Goal: Information Seeking & Learning: Check status

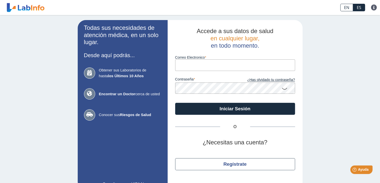
click at [253, 66] on input "Correo Electronico" at bounding box center [235, 64] width 120 height 11
type input "[EMAIL_ADDRESS][DOMAIN_NAME]"
click at [282, 86] on icon at bounding box center [285, 88] width 6 height 10
click at [282, 89] on icon at bounding box center [285, 87] width 6 height 9
click at [282, 87] on icon at bounding box center [285, 88] width 6 height 10
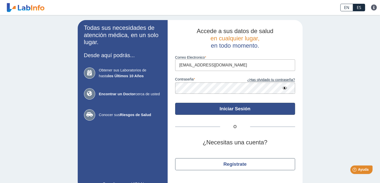
click at [248, 111] on button "Iniciar Sesión" at bounding box center [235, 109] width 120 height 12
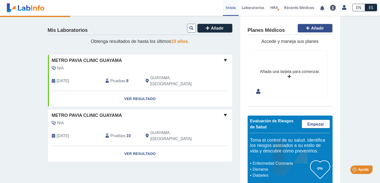
drag, startPoint x: 270, startPoint y: 52, endPoint x: 318, endPoint y: 25, distance: 54.8
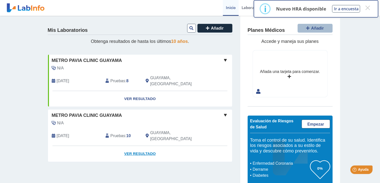
click at [141, 146] on link "Ver Resultado" at bounding box center [140, 154] width 184 height 16
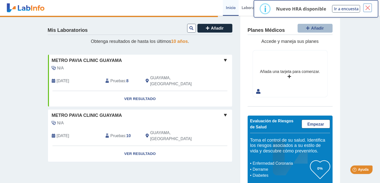
click at [367, 9] on button "×" at bounding box center [367, 7] width 9 height 9
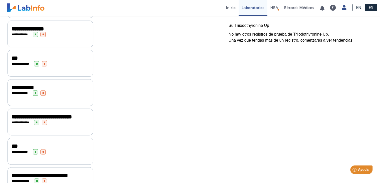
scroll to position [150, 0]
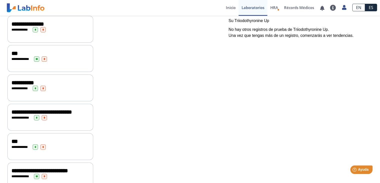
click at [37, 56] on span "**" at bounding box center [36, 58] width 5 height 5
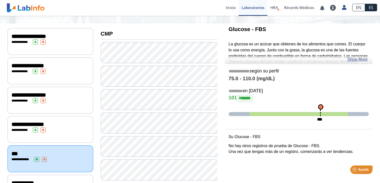
scroll to position [25, 0]
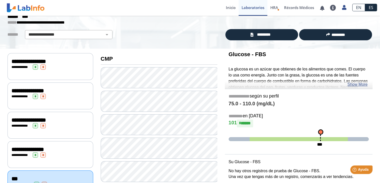
click at [46, 63] on span "**********" at bounding box center [29, 62] width 35 height 6
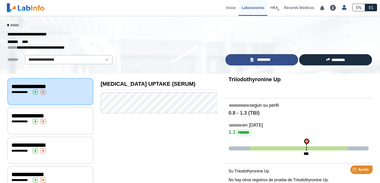
click at [248, 63] on link "*********" at bounding box center [262, 59] width 73 height 11
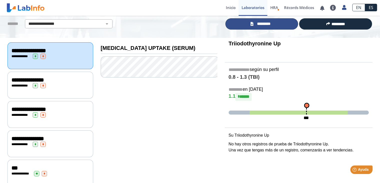
scroll to position [50, 0]
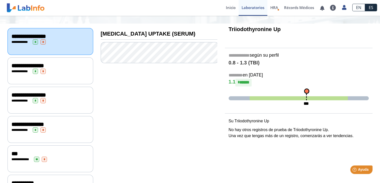
click at [44, 66] on span "**********" at bounding box center [28, 66] width 33 height 6
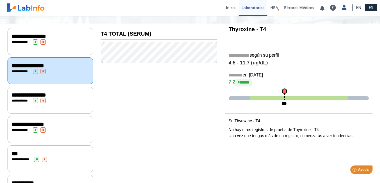
click at [54, 101] on div "**********" at bounding box center [51, 100] width 78 height 5
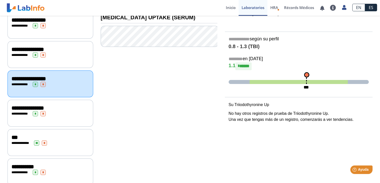
scroll to position [75, 0]
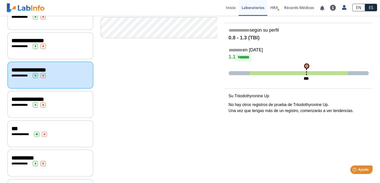
click at [53, 102] on div "**********" at bounding box center [51, 104] width 78 height 5
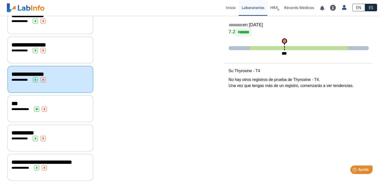
click at [55, 111] on div "**********" at bounding box center [51, 108] width 86 height 27
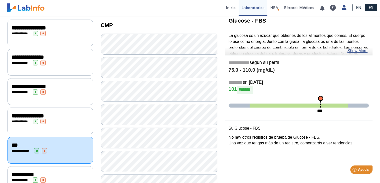
scroll to position [50, 0]
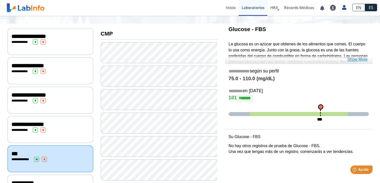
click at [352, 59] on link "Show More" at bounding box center [358, 59] width 20 height 6
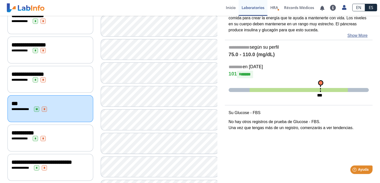
scroll to position [75, 0]
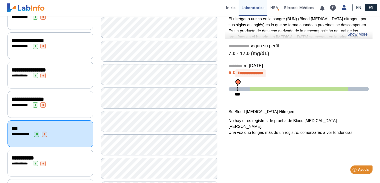
scroll to position [50, 0]
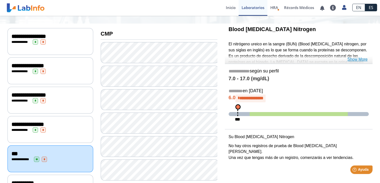
click at [352, 57] on link "Show More" at bounding box center [358, 59] width 20 height 6
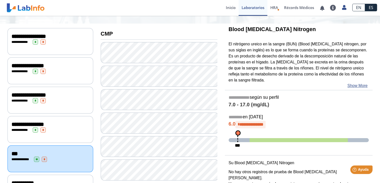
scroll to position [75, 0]
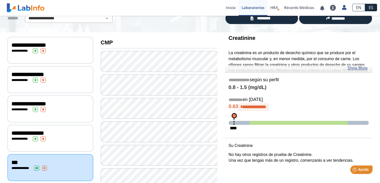
scroll to position [50, 0]
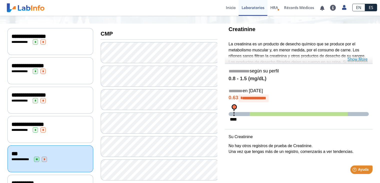
click at [357, 57] on link "Show More" at bounding box center [358, 59] width 20 height 6
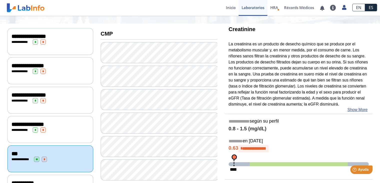
scroll to position [75, 0]
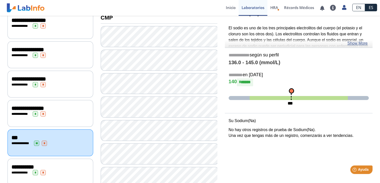
scroll to position [75, 0]
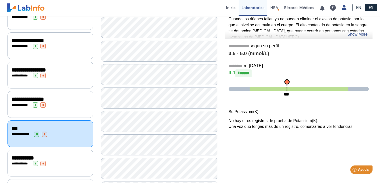
scroll to position [50, 0]
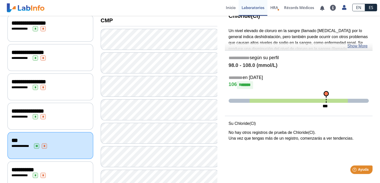
scroll to position [75, 0]
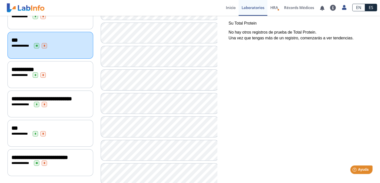
scroll to position [175, 0]
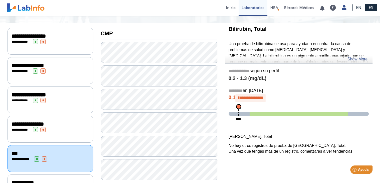
scroll to position [50, 0]
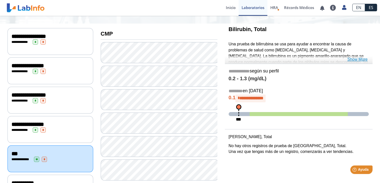
click at [357, 59] on link "Show More" at bounding box center [358, 59] width 20 height 6
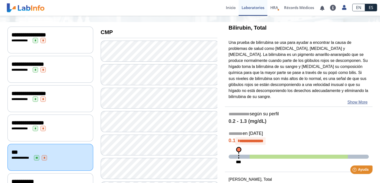
drag, startPoint x: 263, startPoint y: 78, endPoint x: 287, endPoint y: 69, distance: 25.8
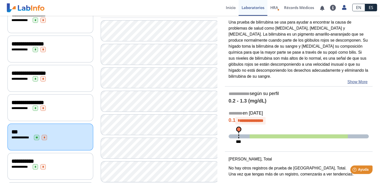
drag, startPoint x: 287, startPoint y: 69, endPoint x: 267, endPoint y: 85, distance: 26.3
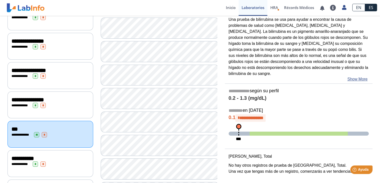
drag, startPoint x: 268, startPoint y: 81, endPoint x: 272, endPoint y: 64, distance: 17.1
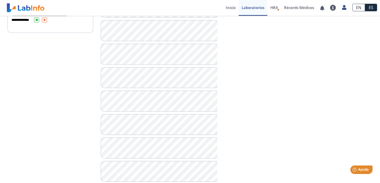
scroll to position [338, 0]
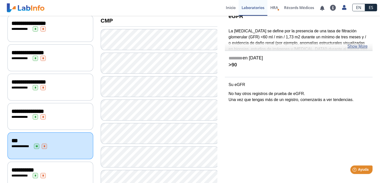
scroll to position [38, 0]
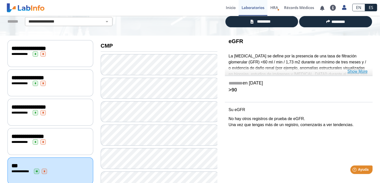
click at [358, 71] on link "Show More" at bounding box center [358, 71] width 20 height 6
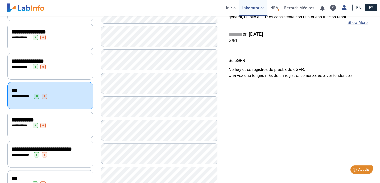
scroll to position [138, 0]
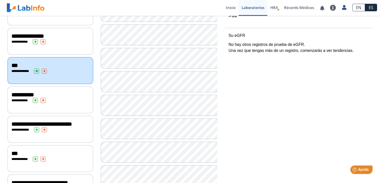
click at [61, 126] on div "**********" at bounding box center [51, 124] width 78 height 6
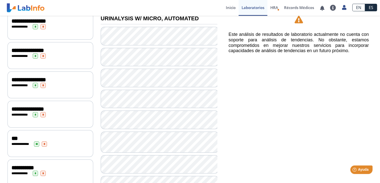
scroll to position [38, 0]
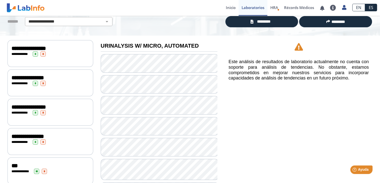
scroll to position [63, 0]
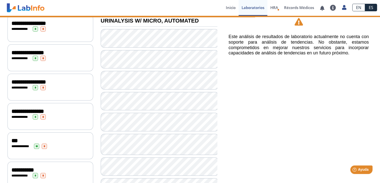
scroll to position [88, 0]
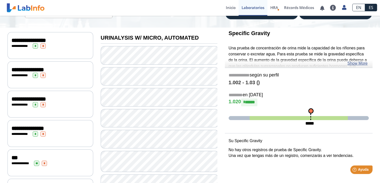
scroll to position [38, 0]
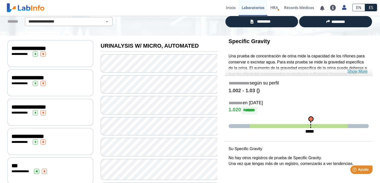
click at [355, 69] on link "Show More" at bounding box center [358, 71] width 20 height 6
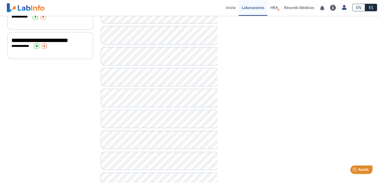
scroll to position [300, 0]
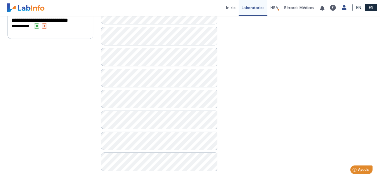
scroll to position [300, 0]
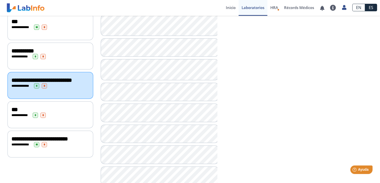
scroll to position [200, 0]
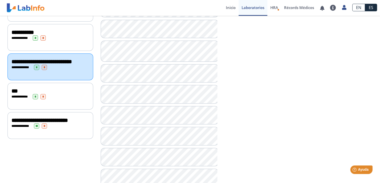
click at [24, 123] on span "**********" at bounding box center [40, 120] width 57 height 6
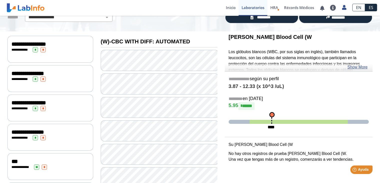
scroll to position [50, 0]
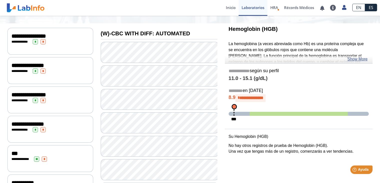
click at [244, 114] on span at bounding box center [299, 114] width 140 height 4
click at [250, 113] on span at bounding box center [299, 114] width 98 height 4
drag, startPoint x: 233, startPoint y: 106, endPoint x: 242, endPoint y: 107, distance: 9.3
click at [242, 107] on div "**********" at bounding box center [299, 95] width 148 height 57
click at [355, 58] on link "Show More" at bounding box center [358, 59] width 20 height 6
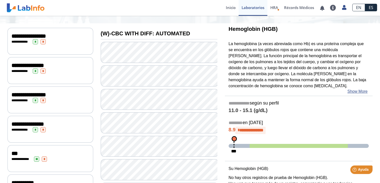
scroll to position [75, 0]
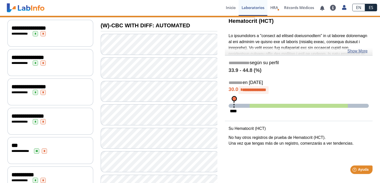
scroll to position [50, 0]
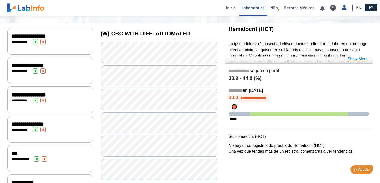
click at [352, 58] on link "Show More" at bounding box center [358, 59] width 20 height 6
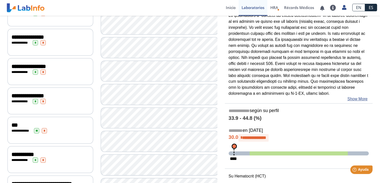
scroll to position [75, 0]
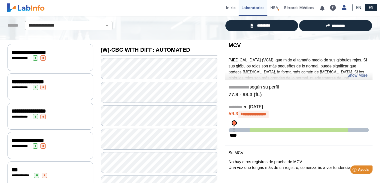
scroll to position [25, 0]
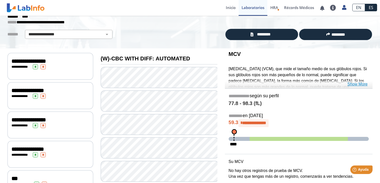
click at [355, 82] on link "Show More" at bounding box center [358, 84] width 20 height 6
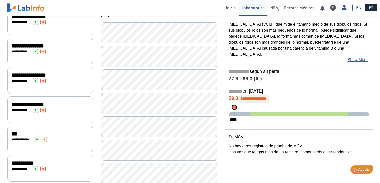
scroll to position [75, 0]
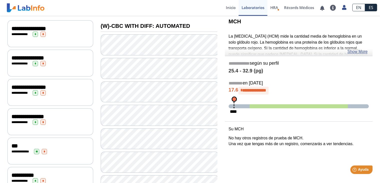
scroll to position [50, 0]
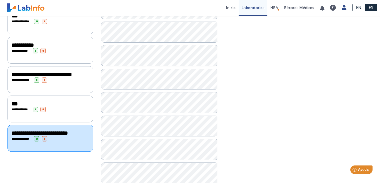
scroll to position [200, 0]
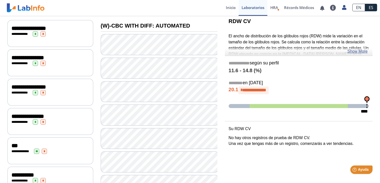
scroll to position [50, 0]
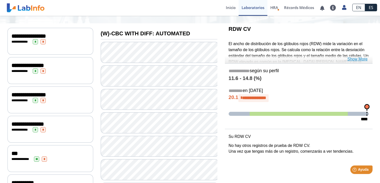
click at [356, 60] on link "Show More" at bounding box center [358, 59] width 20 height 6
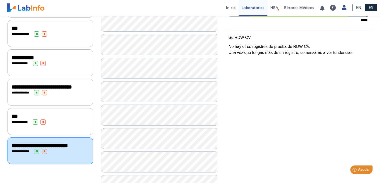
scroll to position [175, 0]
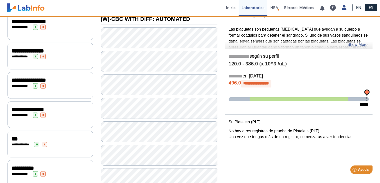
scroll to position [50, 0]
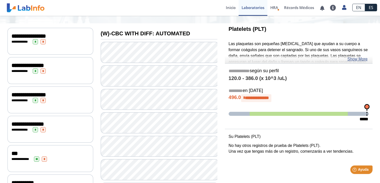
click at [348, 55] on p "Las plaquetas son pequeñas [MEDICAL_DATA] que ayudan a su cuerpo a formar coágu…" at bounding box center [299, 71] width 140 height 60
click at [349, 58] on link "Show More" at bounding box center [358, 59] width 20 height 6
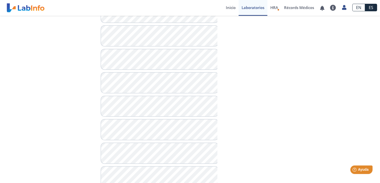
scroll to position [375, 0]
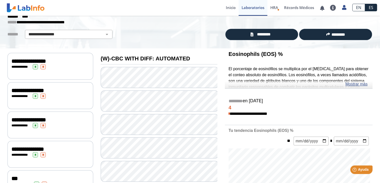
scroll to position [0, 0]
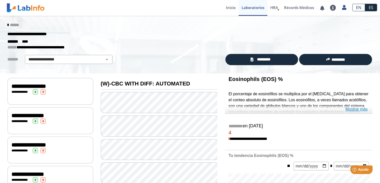
click at [352, 106] on link "Mostrar más" at bounding box center [357, 109] width 22 height 6
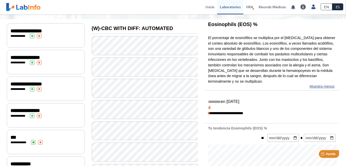
scroll to position [50, 0]
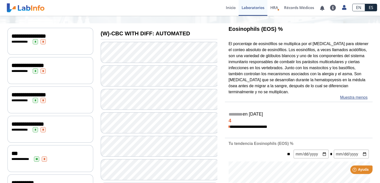
drag, startPoint x: 305, startPoint y: 50, endPoint x: 320, endPoint y: 61, distance: 18.3
click at [320, 61] on p "El porcentaje de eosinófilos se multiplica por el [MEDICAL_DATA] para obtener e…" at bounding box center [299, 68] width 140 height 54
drag, startPoint x: 320, startPoint y: 61, endPoint x: 305, endPoint y: 46, distance: 21.6
click at [320, 62] on p "El porcentaje de eosinófilos se multiplica por el [MEDICAL_DATA] para obtener e…" at bounding box center [299, 68] width 140 height 54
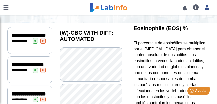
drag, startPoint x: 354, startPoint y: 2, endPoint x: 159, endPoint y: 55, distance: 202.2
click at [159, 55] on p "El porcentaje de eosinófilos se multiplica por el [MEDICAL_DATA] para obtener e…" at bounding box center [170, 91] width 73 height 102
drag, startPoint x: 142, startPoint y: 55, endPoint x: 181, endPoint y: 55, distance: 38.8
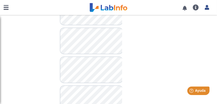
scroll to position [567, 0]
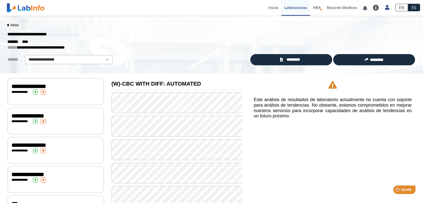
drag, startPoint x: 174, startPoint y: 0, endPoint x: 283, endPoint y: 115, distance: 158.0
click at [283, 115] on h5 "Este análisis de resultados de laboratorio actualmente no cuenta con soporte pa…" at bounding box center [332, 108] width 158 height 22
click at [8, 25] on icon at bounding box center [8, 25] width 1 height 4
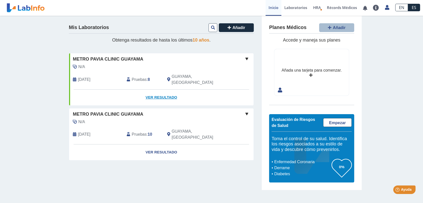
click at [156, 92] on link "Ver Resultado" at bounding box center [161, 98] width 184 height 16
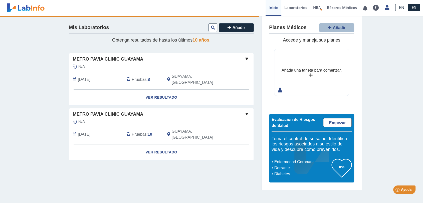
click at [212, 177] on div "Mis Laboratorios Añadir Obtenga resultados de hasta los últimos 10 años . Metro…" at bounding box center [161, 103] width 200 height 174
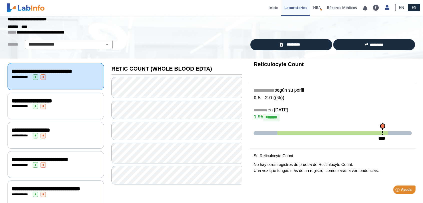
scroll to position [28, 0]
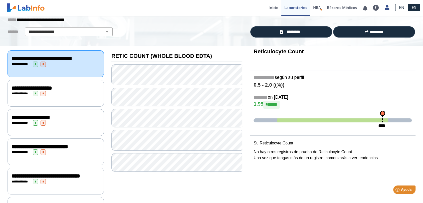
click at [70, 102] on div "**********" at bounding box center [56, 93] width 96 height 27
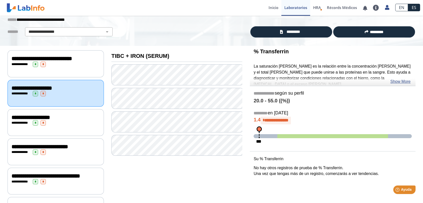
click at [73, 120] on div "**********" at bounding box center [56, 117] width 88 height 6
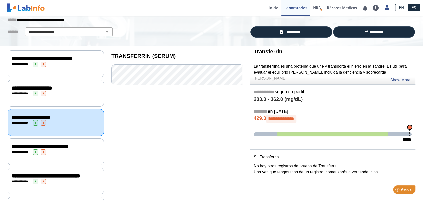
click at [40, 149] on span "**********" at bounding box center [40, 147] width 57 height 6
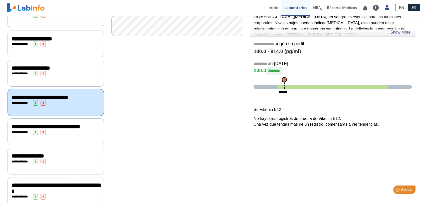
scroll to position [83, 0]
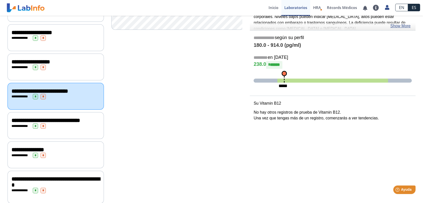
click at [58, 123] on div "**********" at bounding box center [56, 120] width 88 height 6
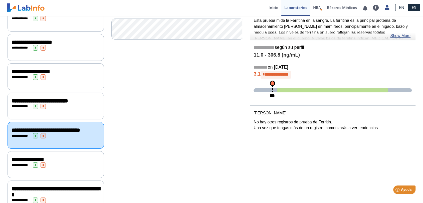
scroll to position [83, 0]
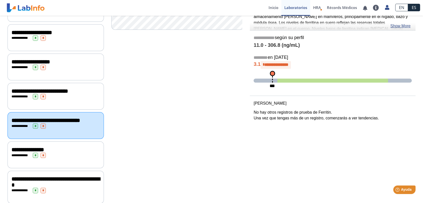
click at [44, 152] on span "**********" at bounding box center [28, 150] width 33 height 6
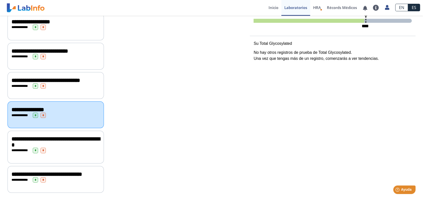
scroll to position [139, 0]
click at [49, 148] on div "**********" at bounding box center [56, 151] width 88 height 6
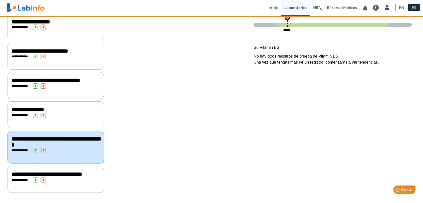
scroll to position [140, 0]
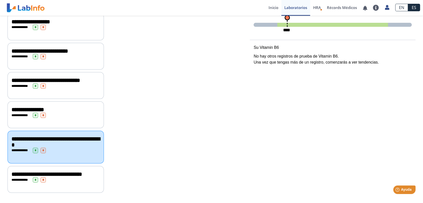
click at [66, 171] on span "**********" at bounding box center [47, 174] width 71 height 6
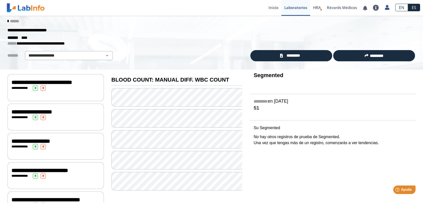
scroll to position [1, 0]
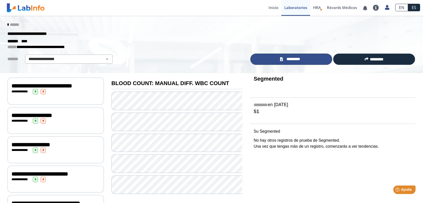
click at [282, 55] on link "*********" at bounding box center [291, 59] width 82 height 11
click at [8, 25] on icon at bounding box center [8, 25] width 1 height 4
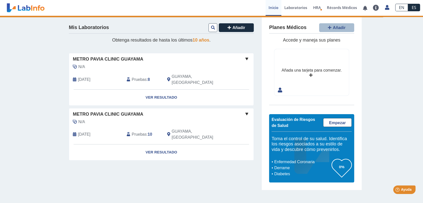
click at [248, 57] on span at bounding box center [247, 59] width 6 height 6
